Goal: Use online tool/utility: Utilize a website feature to perform a specific function

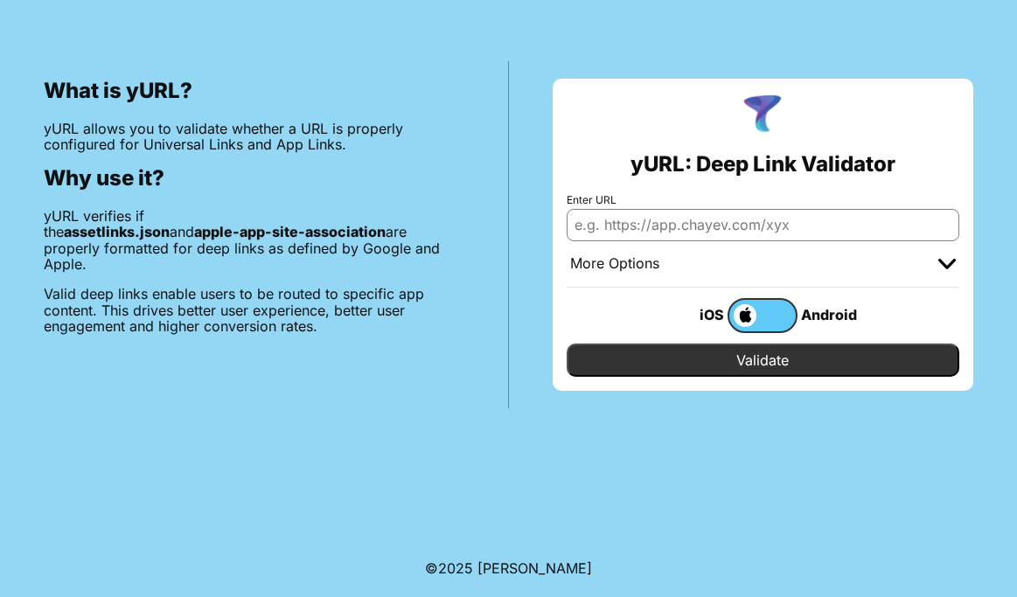
paste input "[URL][DOMAIN_NAME]"
type input "https://www.alaskaair.com/BOOKING/RESERVATION-LOOKUP"
click at [567, 344] on input "Validate" at bounding box center [763, 360] width 393 height 33
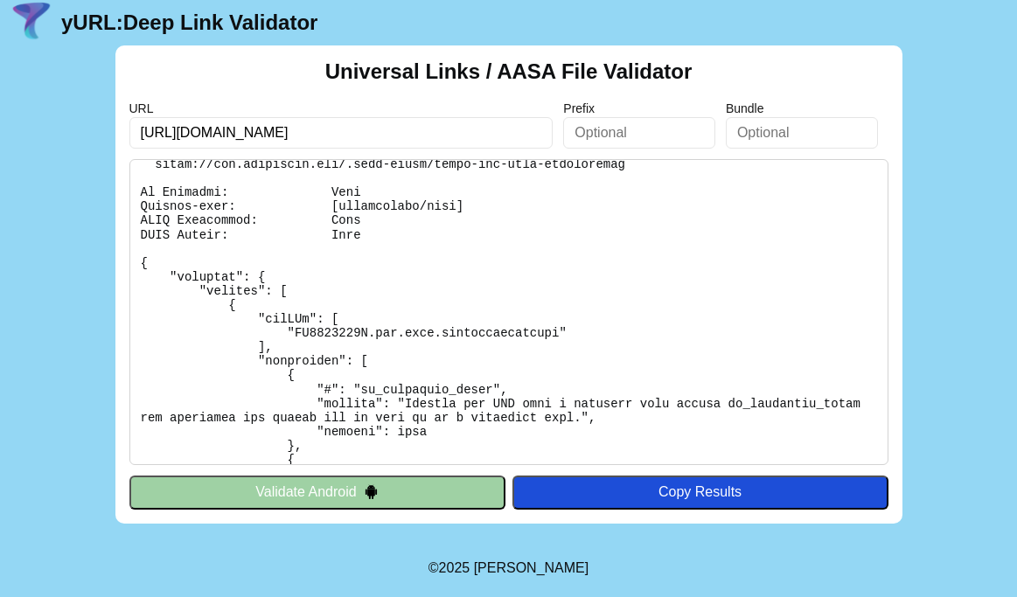
scroll to position [561, 0]
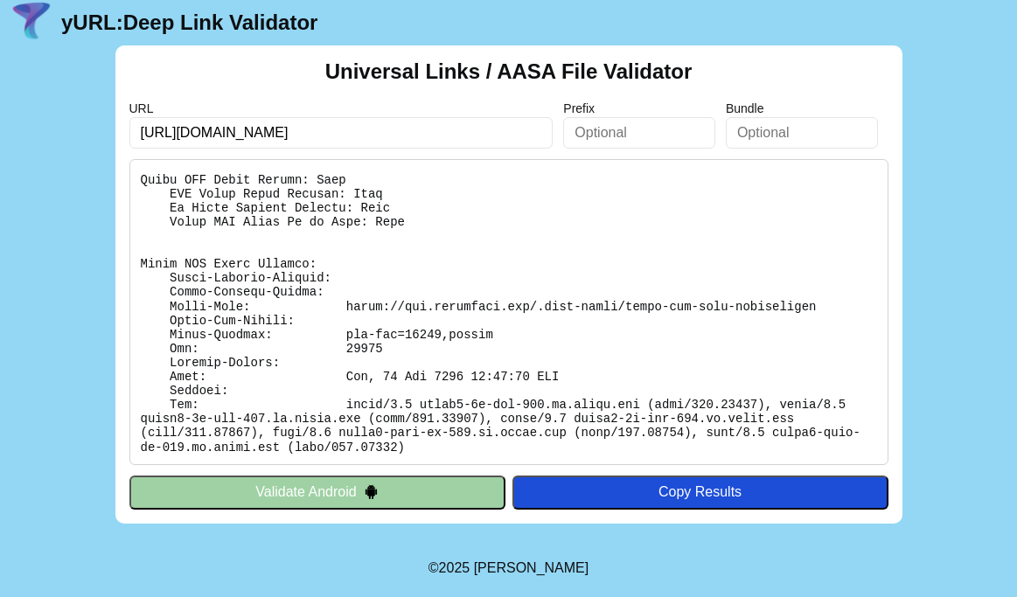
click at [428, 491] on button "Validate Android" at bounding box center [317, 492] width 376 height 33
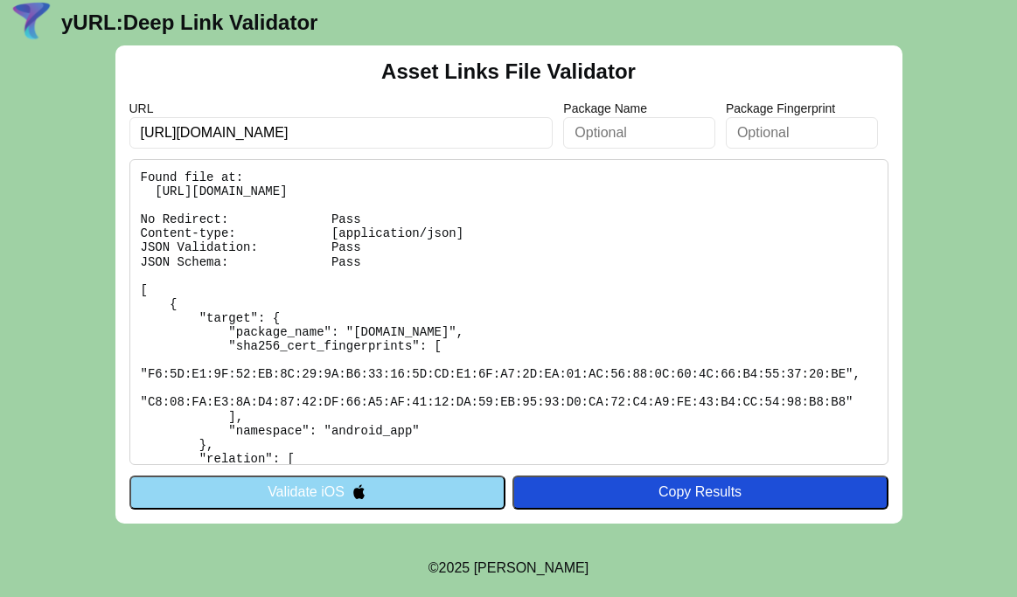
click at [422, 491] on button "Validate iOS" at bounding box center [317, 492] width 376 height 33
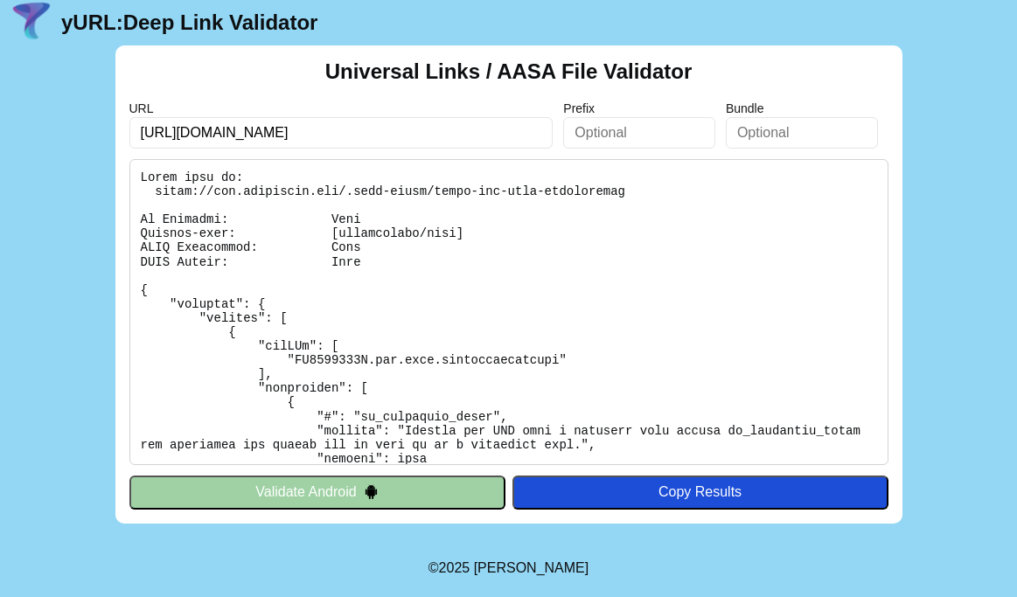
click at [415, 497] on button "Validate Android" at bounding box center [317, 492] width 376 height 33
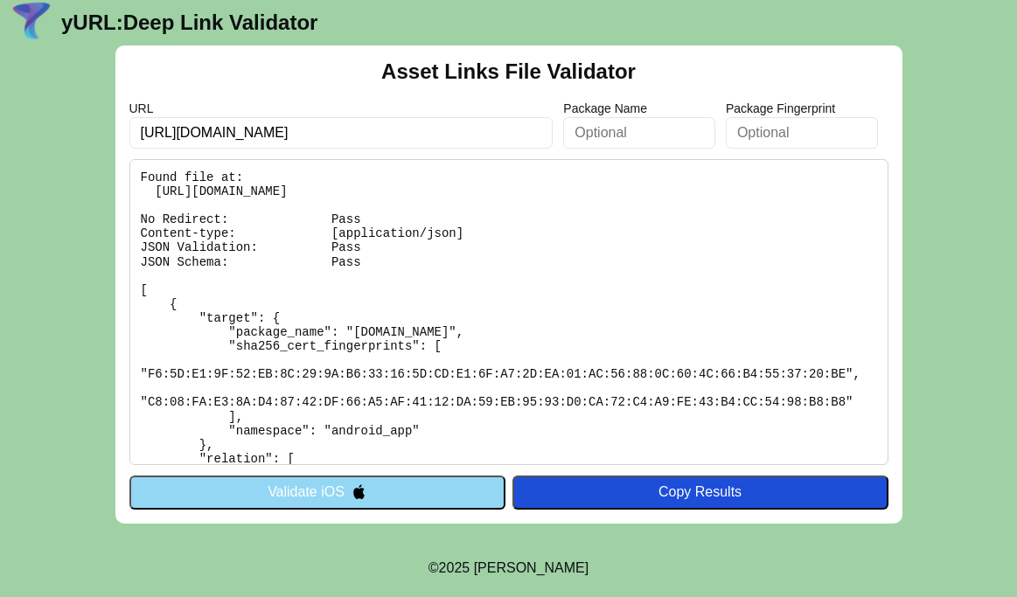
click at [415, 497] on button "Validate iOS" at bounding box center [317, 492] width 376 height 33
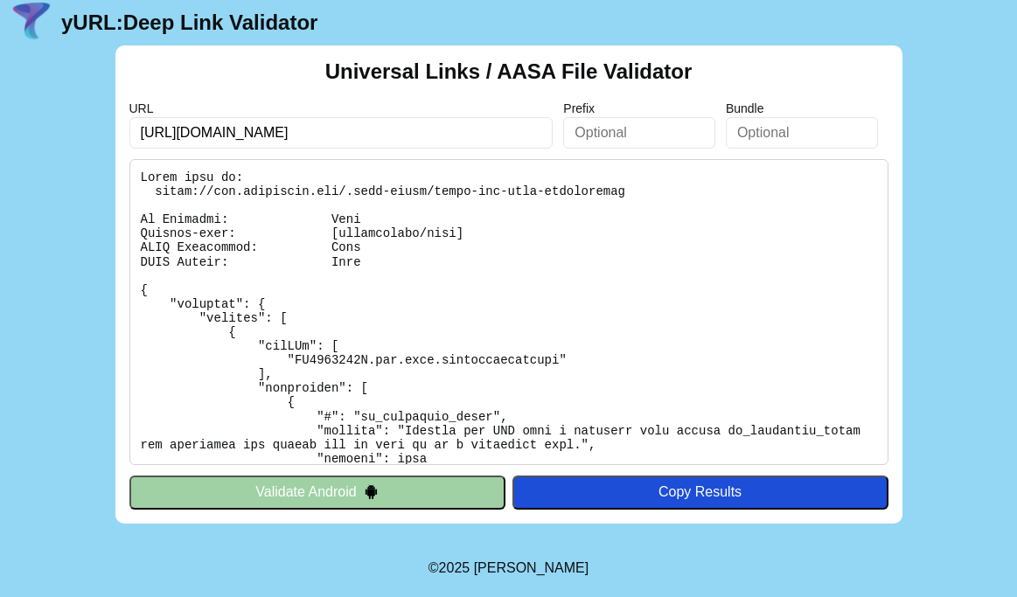
click at [373, 136] on input "[URL][DOMAIN_NAME]" at bounding box center [341, 132] width 424 height 31
click at [373, 136] on input "https://www.alaskaair.com/BOOKING/RESERVATION-LOOKUP" at bounding box center [341, 132] width 424 height 31
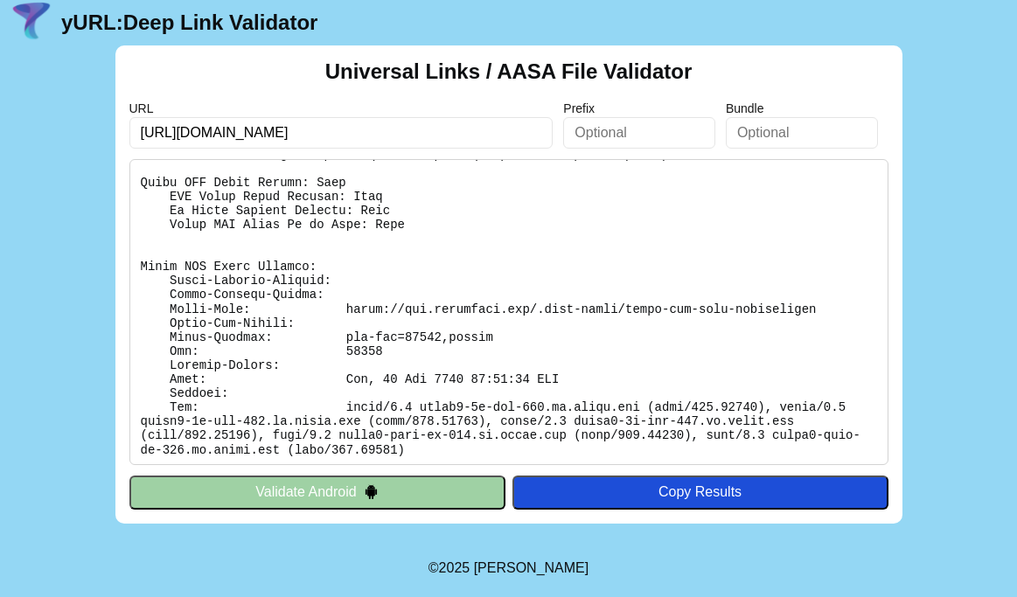
scroll to position [561, 0]
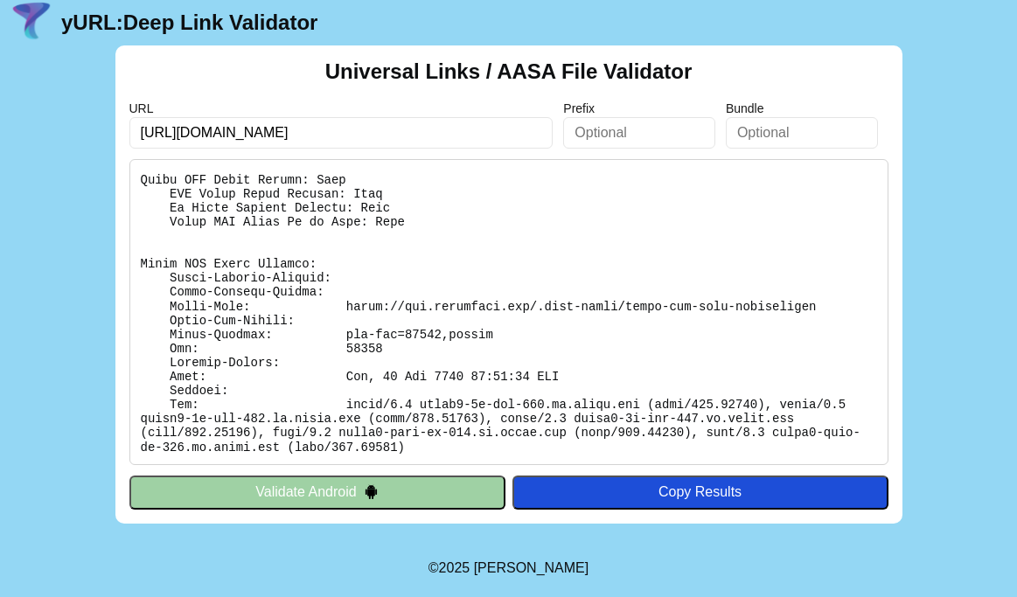
click at [202, 134] on input "https://www.alaskaair.com/BOOKING/RESERVATION-LOOKUP" at bounding box center [341, 132] width 424 height 31
type input "[URL][DOMAIN_NAME]"
click button "Validate" at bounding box center [0, 0] width 0 height 0
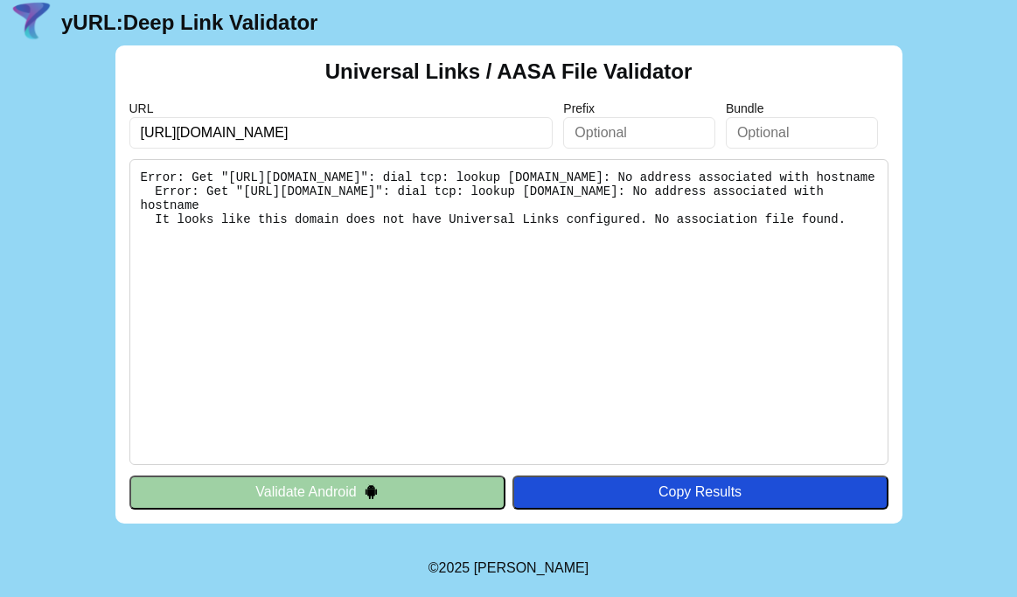
click at [407, 486] on button "Validate Android" at bounding box center [317, 492] width 376 height 33
click at [390, 506] on button "Validate Android" at bounding box center [317, 492] width 376 height 33
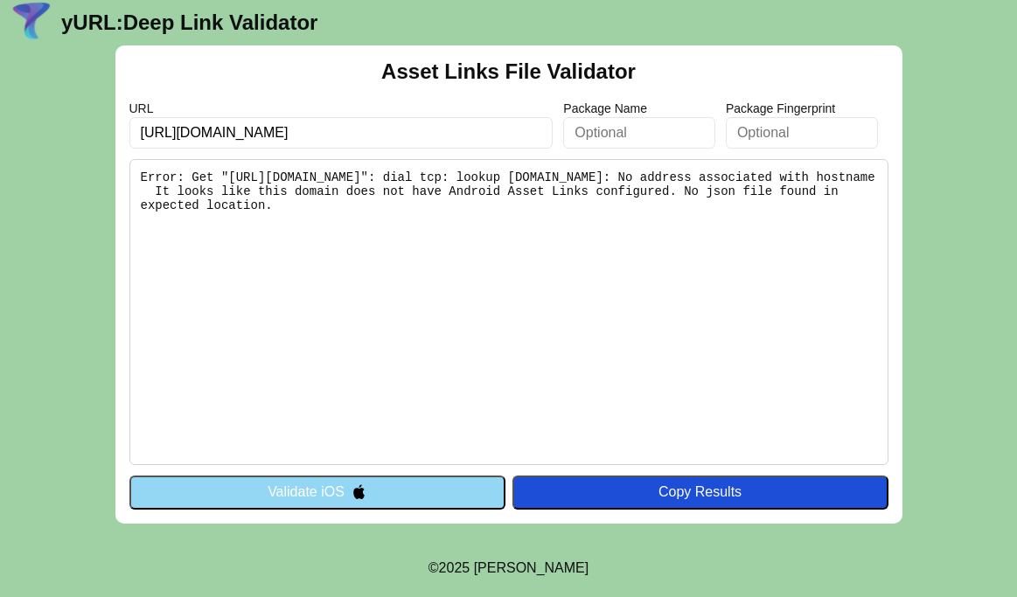
click at [352, 482] on button "Validate iOS" at bounding box center [317, 492] width 376 height 33
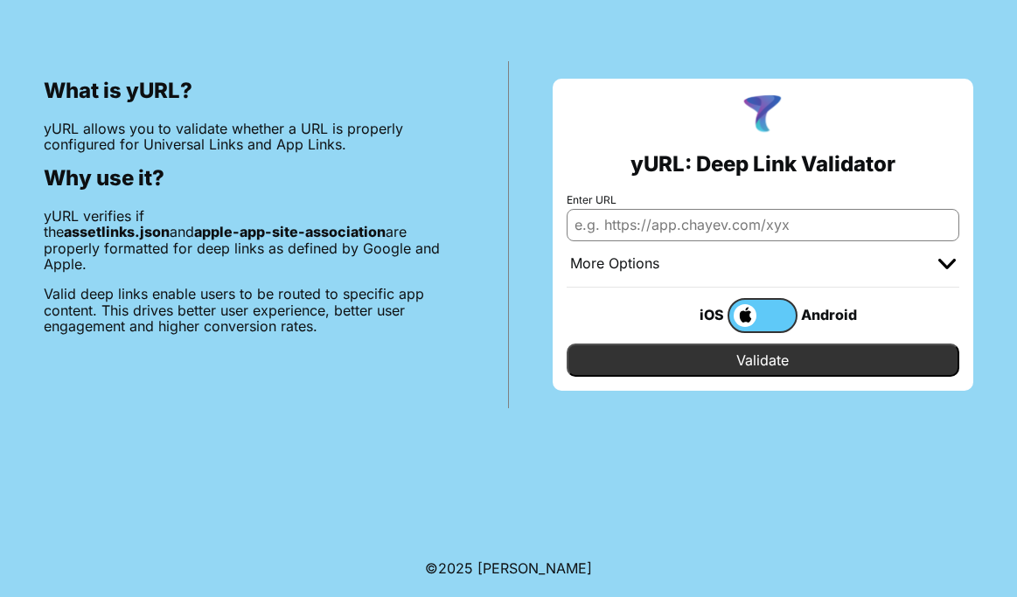
click at [779, 316] on label at bounding box center [763, 315] width 70 height 35
click at [0, 0] on input "checkbox" at bounding box center [0, 0] width 0 height 0
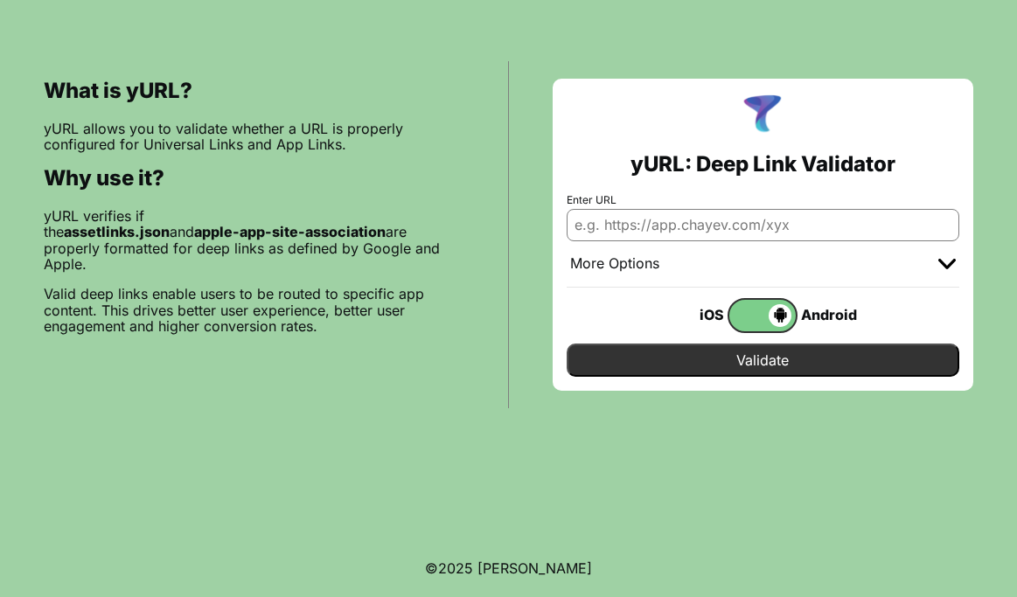
click at [752, 315] on span at bounding box center [760, 315] width 62 height 23
click at [0, 0] on input "checkbox" at bounding box center [0, 0] width 0 height 0
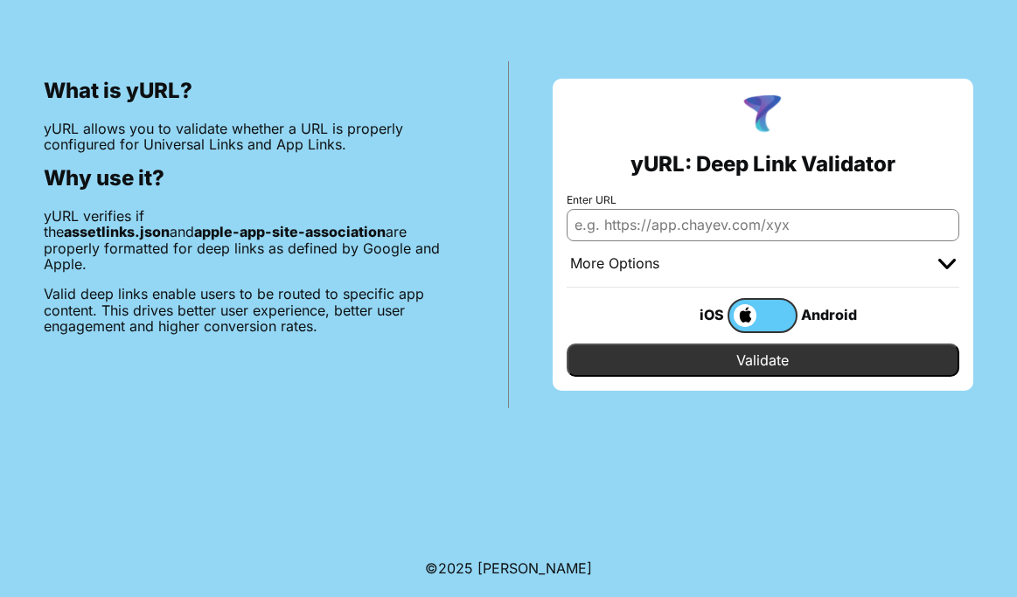
click at [858, 268] on div "More Options" at bounding box center [763, 264] width 393 height 46
click at [727, 234] on input "Enter URL" at bounding box center [763, 224] width 393 height 31
paste input "[URL][DOMAIN_NAME]"
type input "[URL][DOMAIN_NAME]"
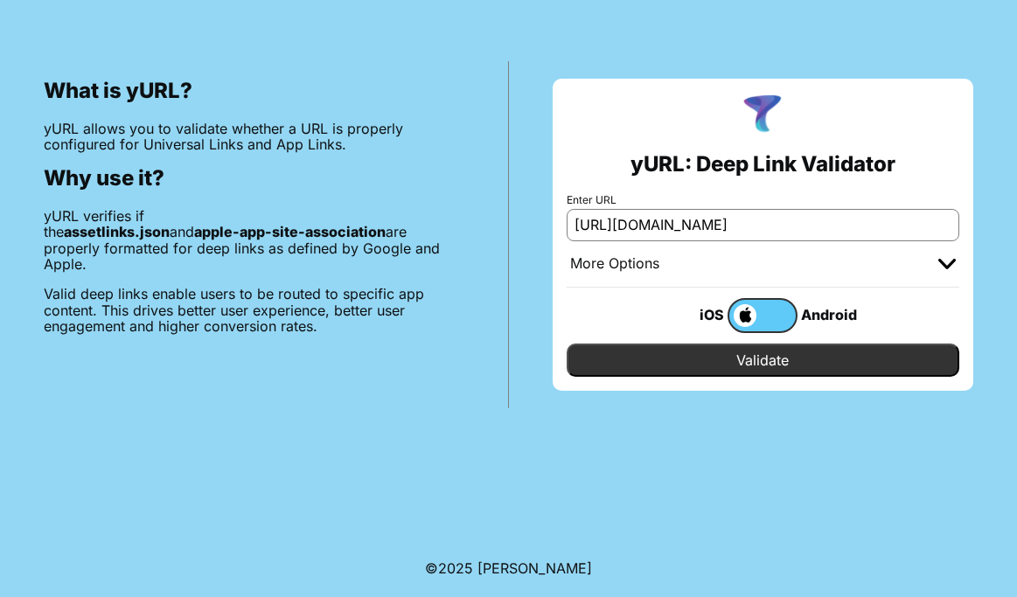
click at [753, 363] on input "Validate" at bounding box center [763, 360] width 393 height 33
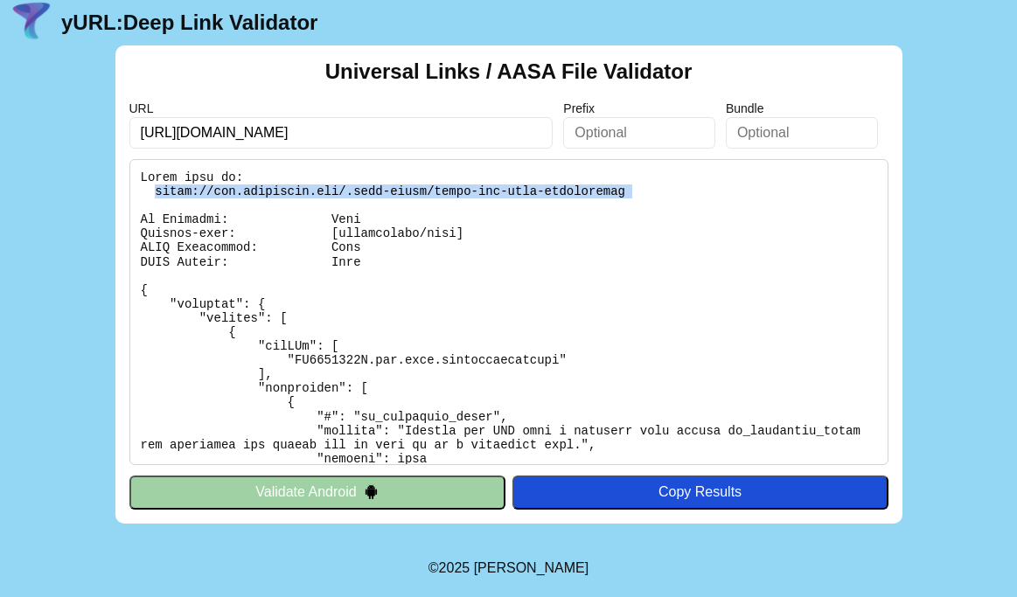
drag, startPoint x: 157, startPoint y: 191, endPoint x: 534, endPoint y: 206, distance: 377.2
click at [534, 206] on pre at bounding box center [508, 312] width 759 height 306
copy pre "[URL][DOMAIN_NAME]"
click at [497, 189] on pre at bounding box center [508, 312] width 759 height 306
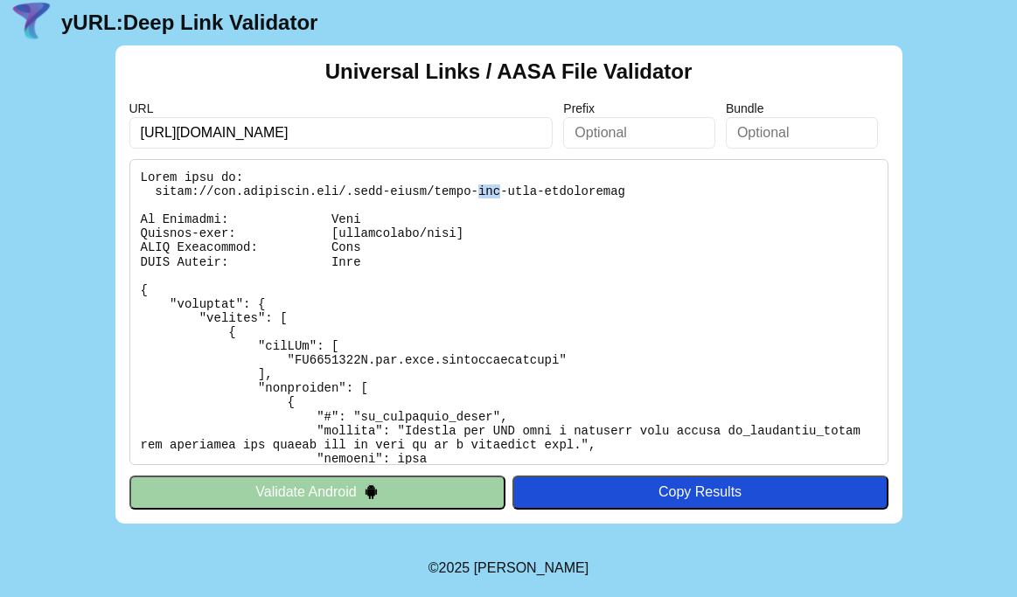
click at [497, 189] on pre at bounding box center [508, 312] width 759 height 306
